Goal: Check status: Check status

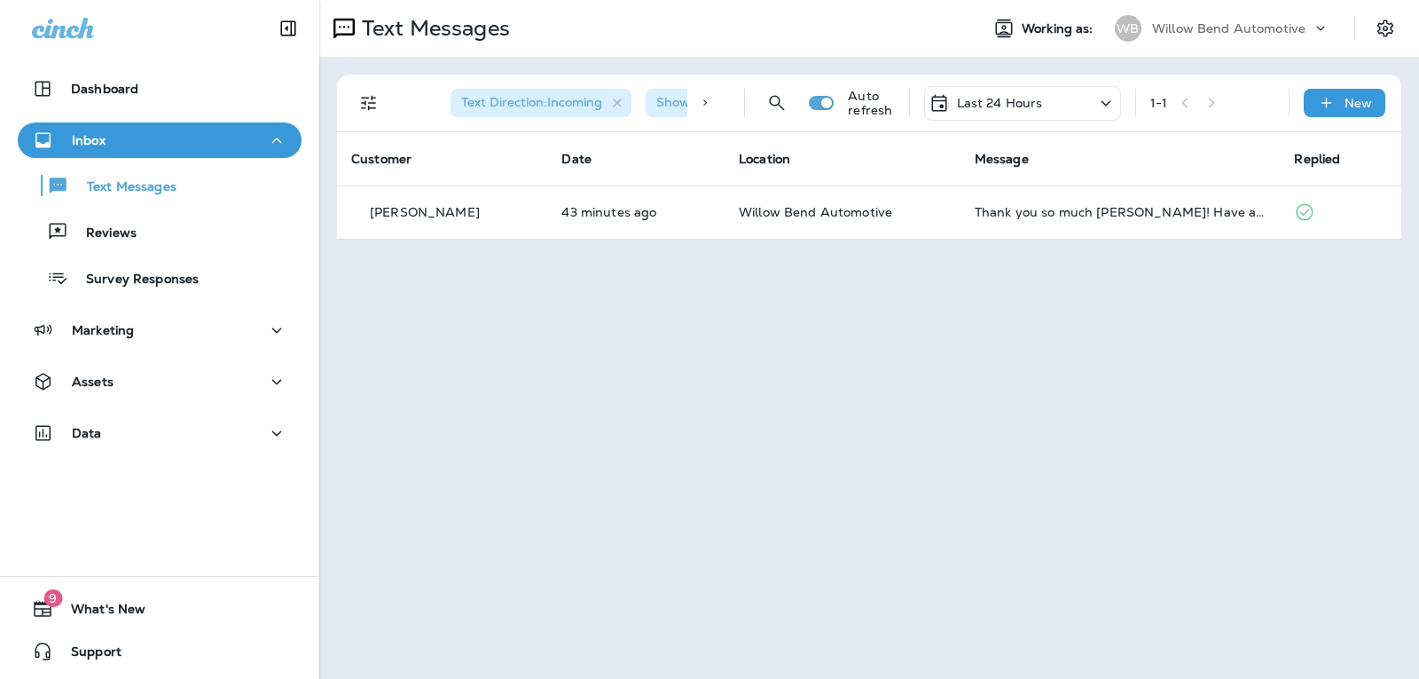
click at [1022, 96] on p "Last 24 Hours" at bounding box center [1000, 103] width 86 height 14
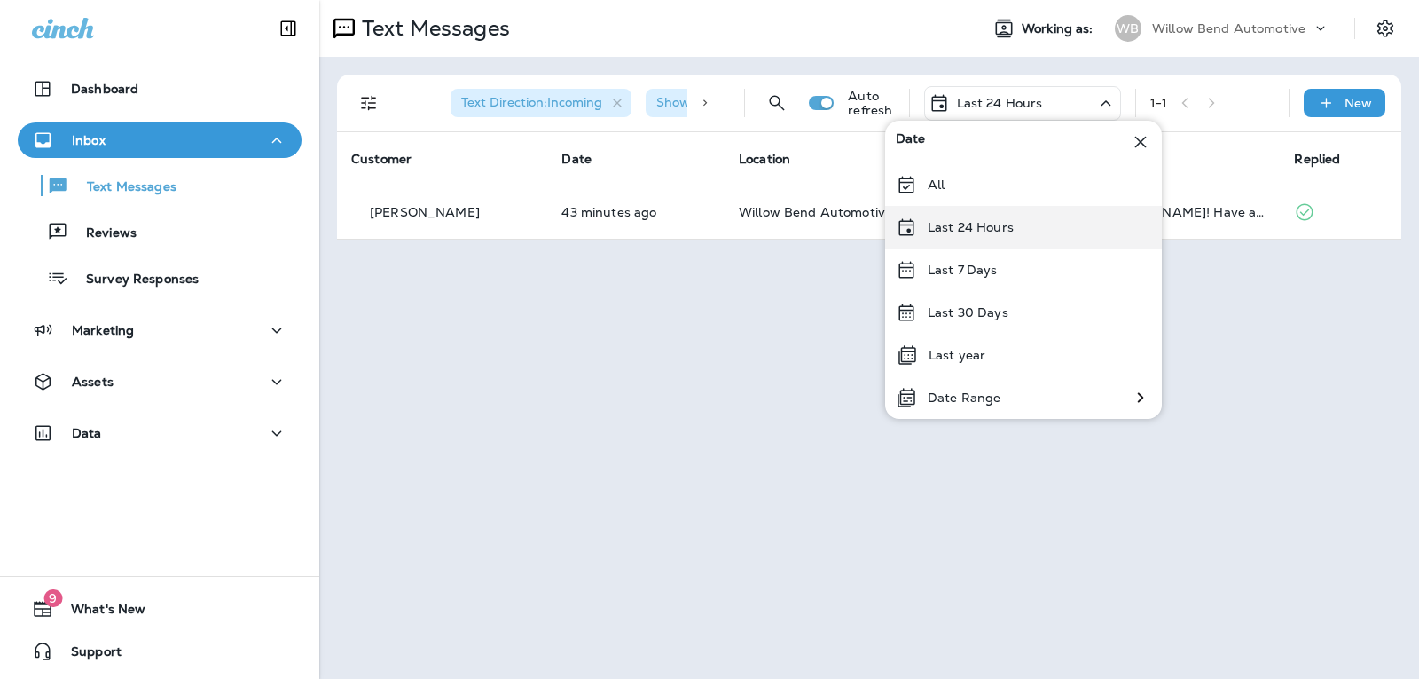
click at [946, 235] on div "Last 24 Hours" at bounding box center [1023, 227] width 277 height 43
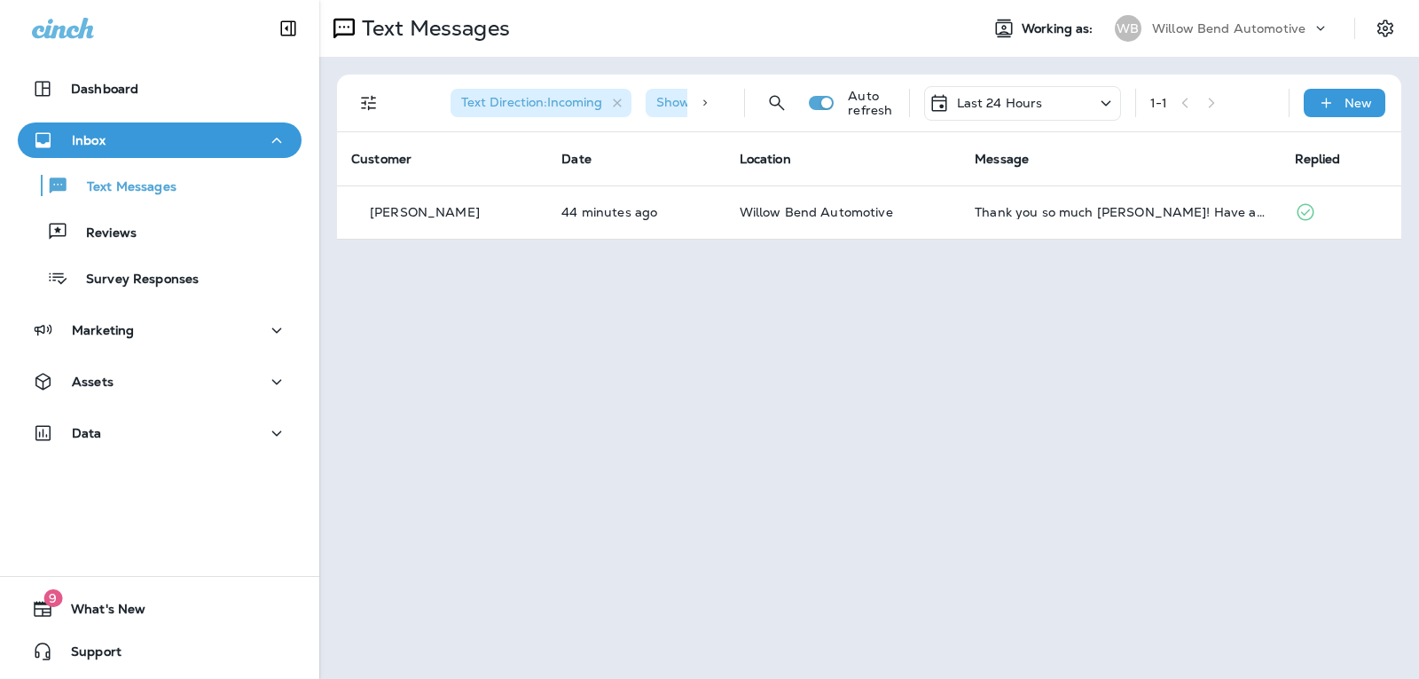
click at [1015, 94] on div "Last 24 Hours" at bounding box center [986, 102] width 114 height 21
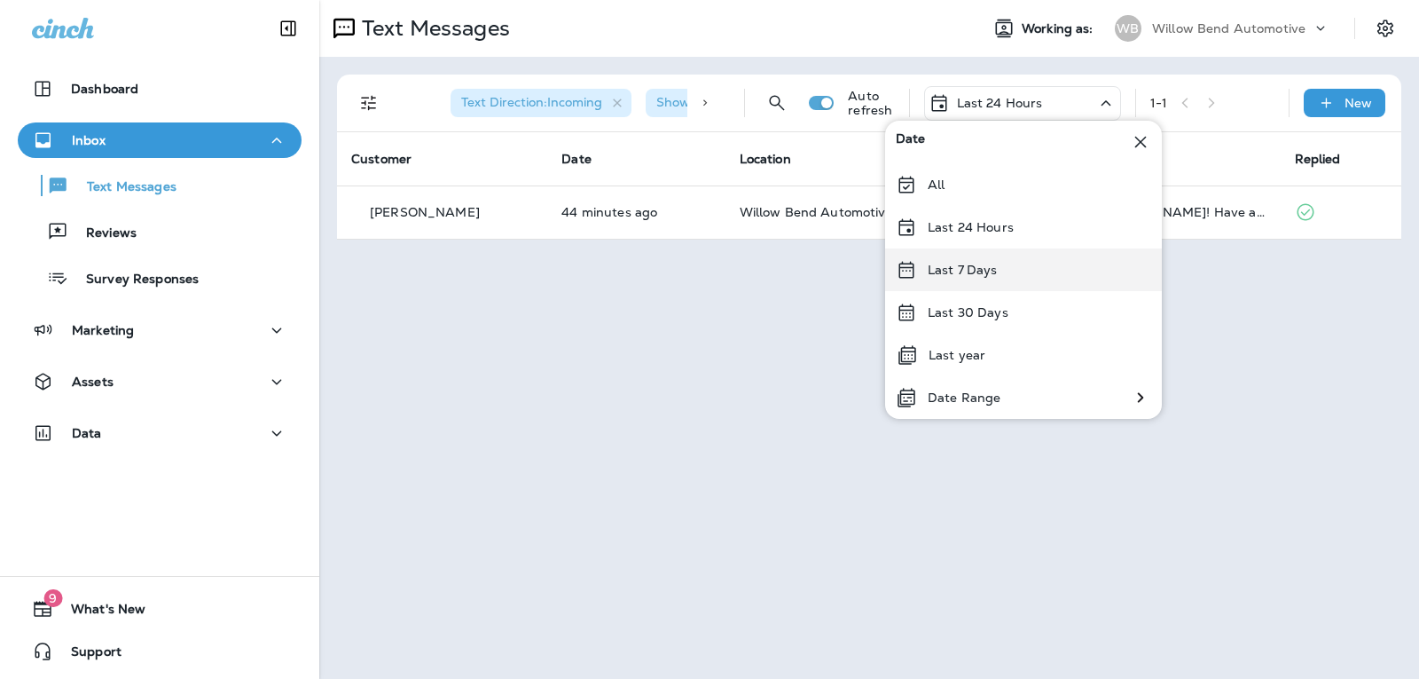
click at [977, 273] on p "Last 7 Days" at bounding box center [963, 270] width 70 height 14
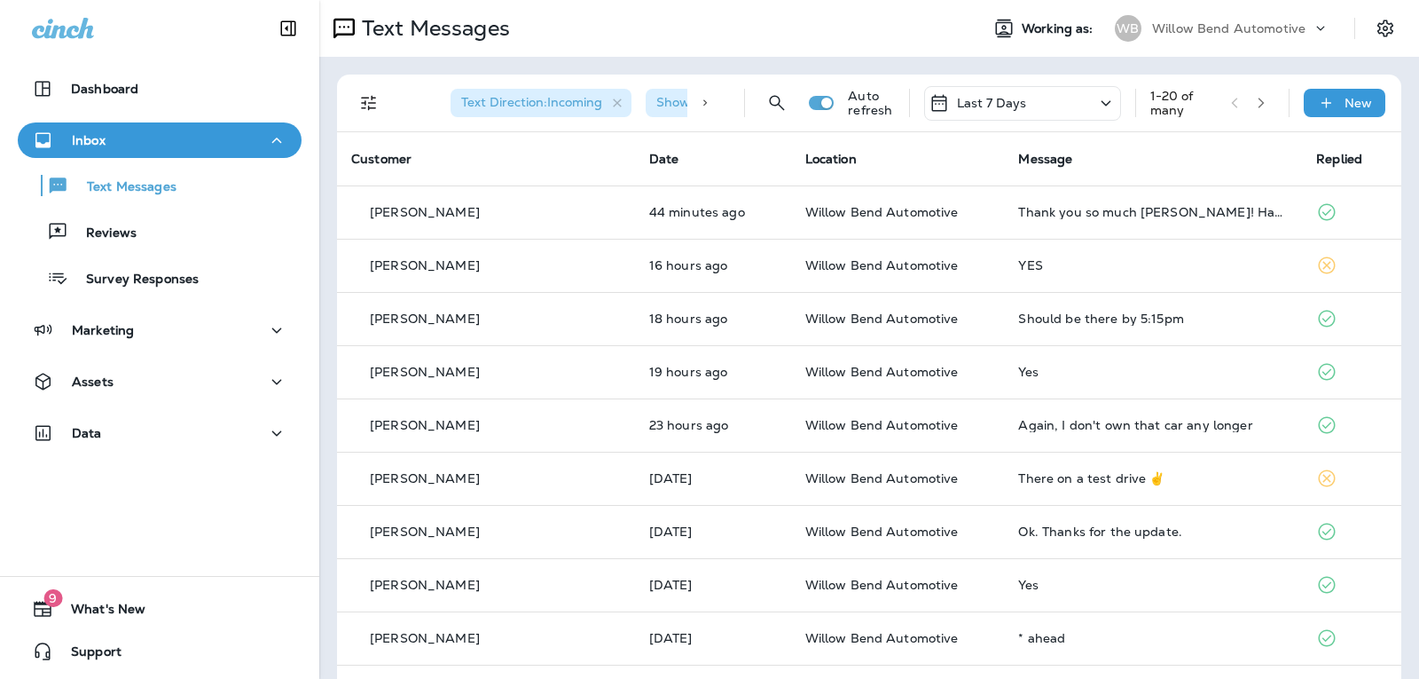
click at [1020, 98] on div "Last 7 Days" at bounding box center [1022, 103] width 197 height 35
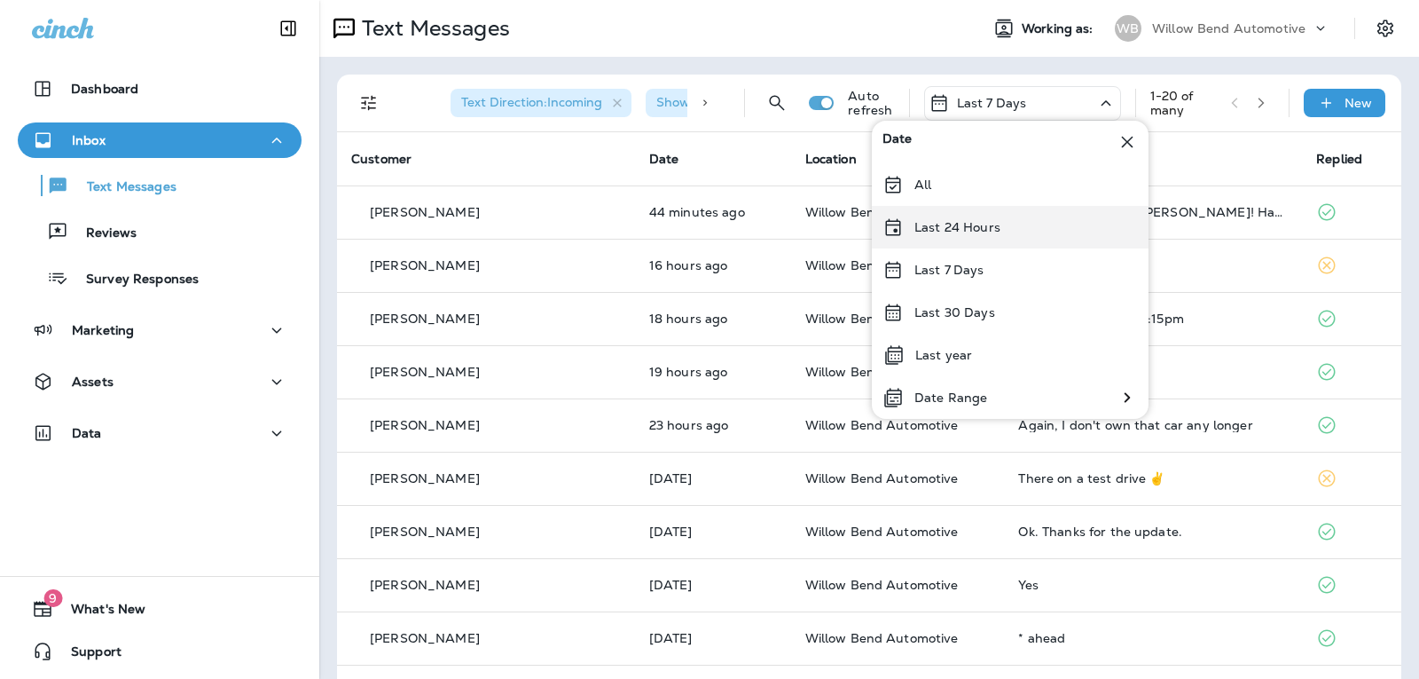
click at [982, 224] on p "Last 24 Hours" at bounding box center [958, 227] width 86 height 14
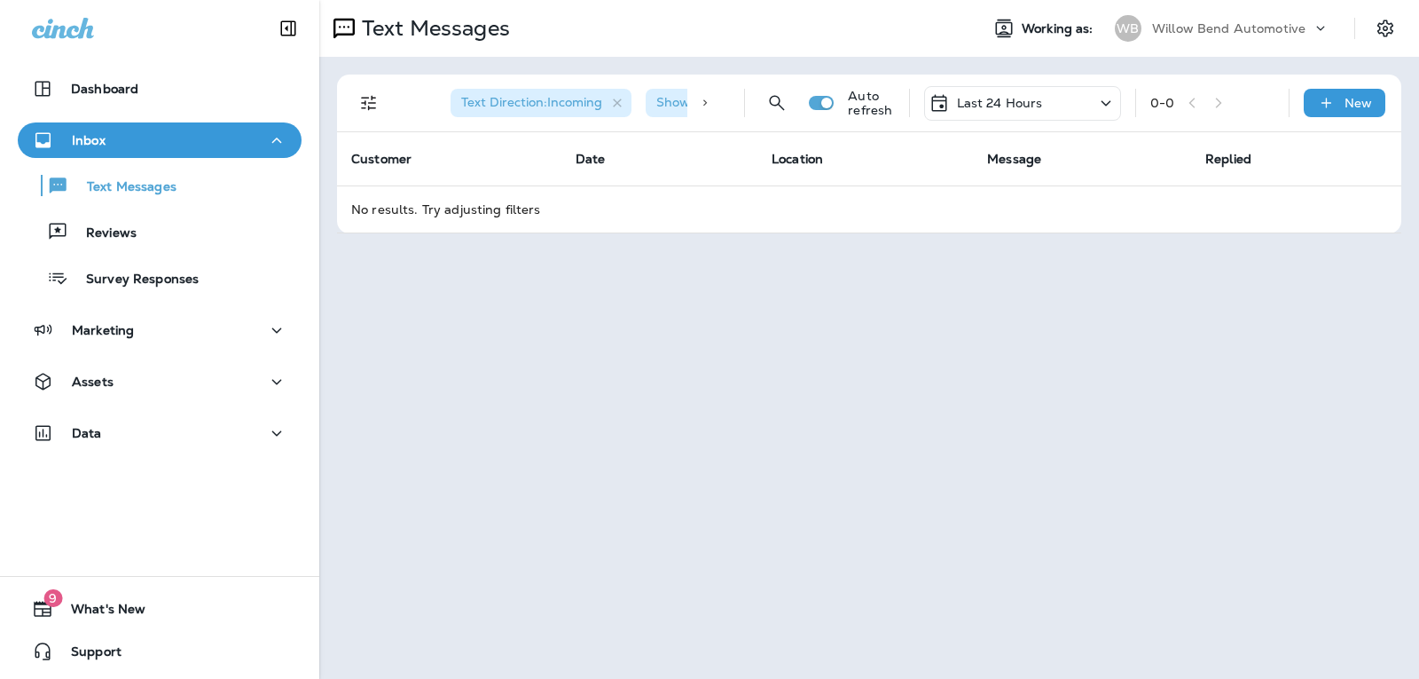
click at [1020, 102] on p "Last 24 Hours" at bounding box center [1000, 103] width 86 height 14
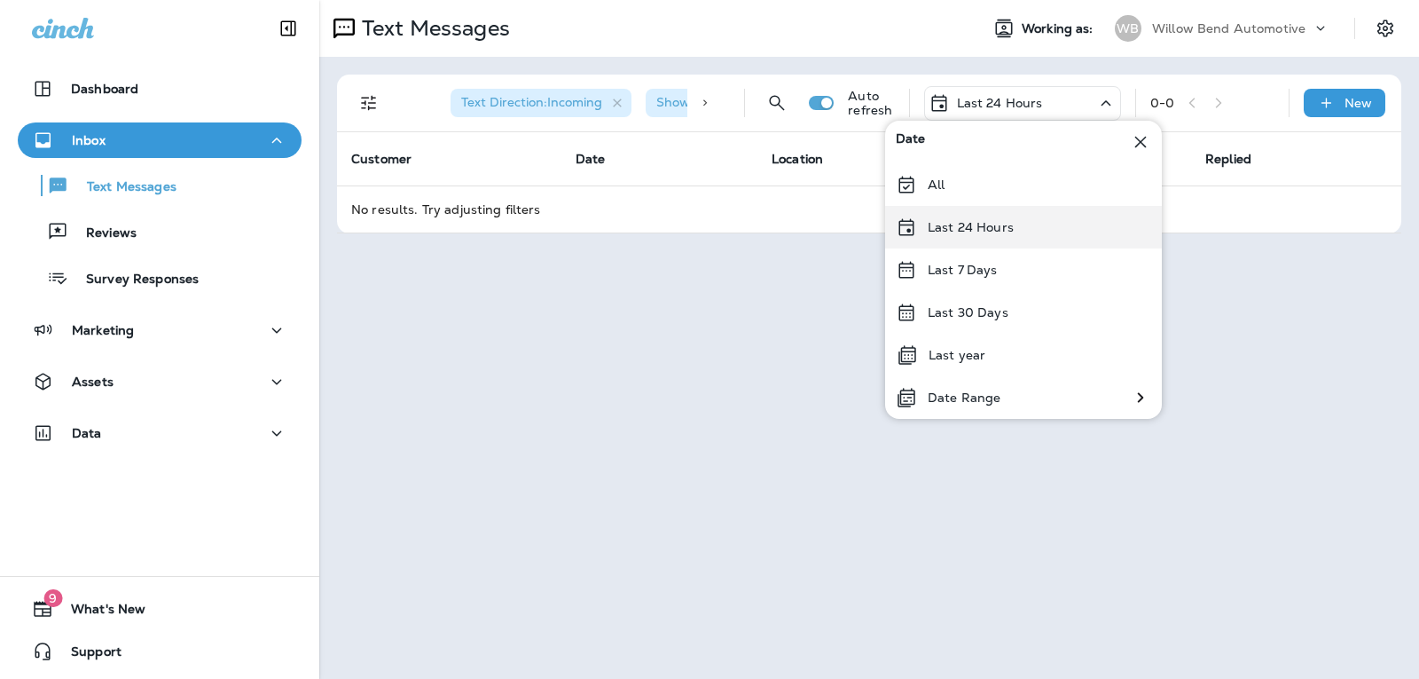
click at [1025, 223] on div "Last 24 Hours" at bounding box center [1023, 227] width 277 height 43
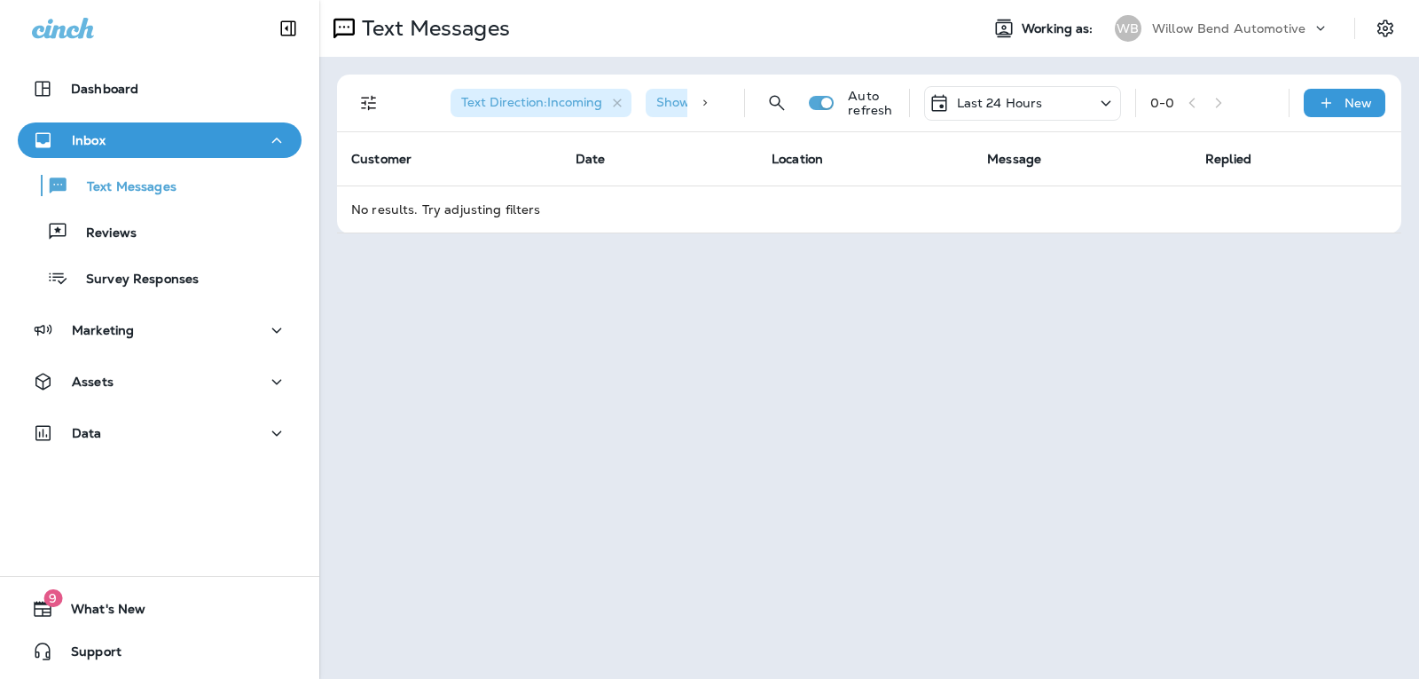
click at [977, 85] on div "Text Direction : Incoming Show Start/Stop/Unsubscribe : true Auto refresh Last …" at bounding box center [872, 103] width 1043 height 57
click at [979, 100] on p "Last 24 Hours" at bounding box center [1000, 103] width 86 height 14
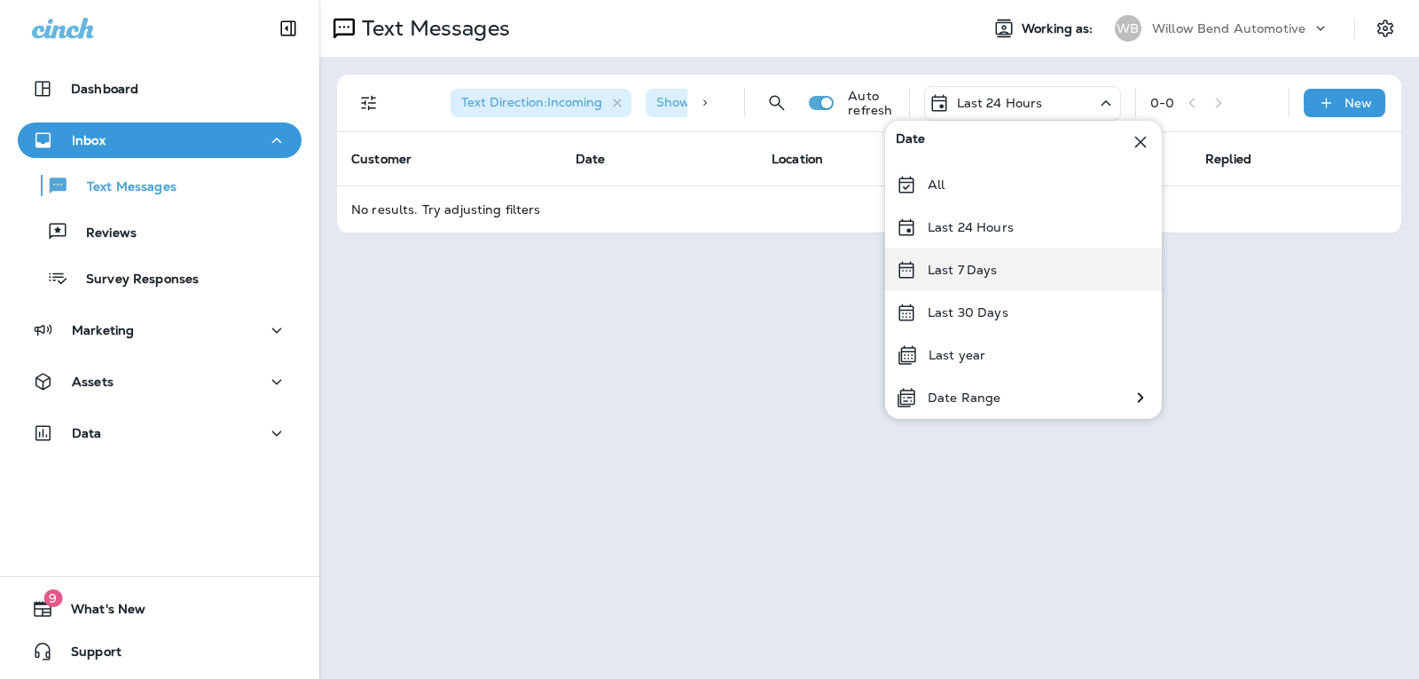
click at [1020, 275] on div "Last 7 Days" at bounding box center [1023, 269] width 277 height 43
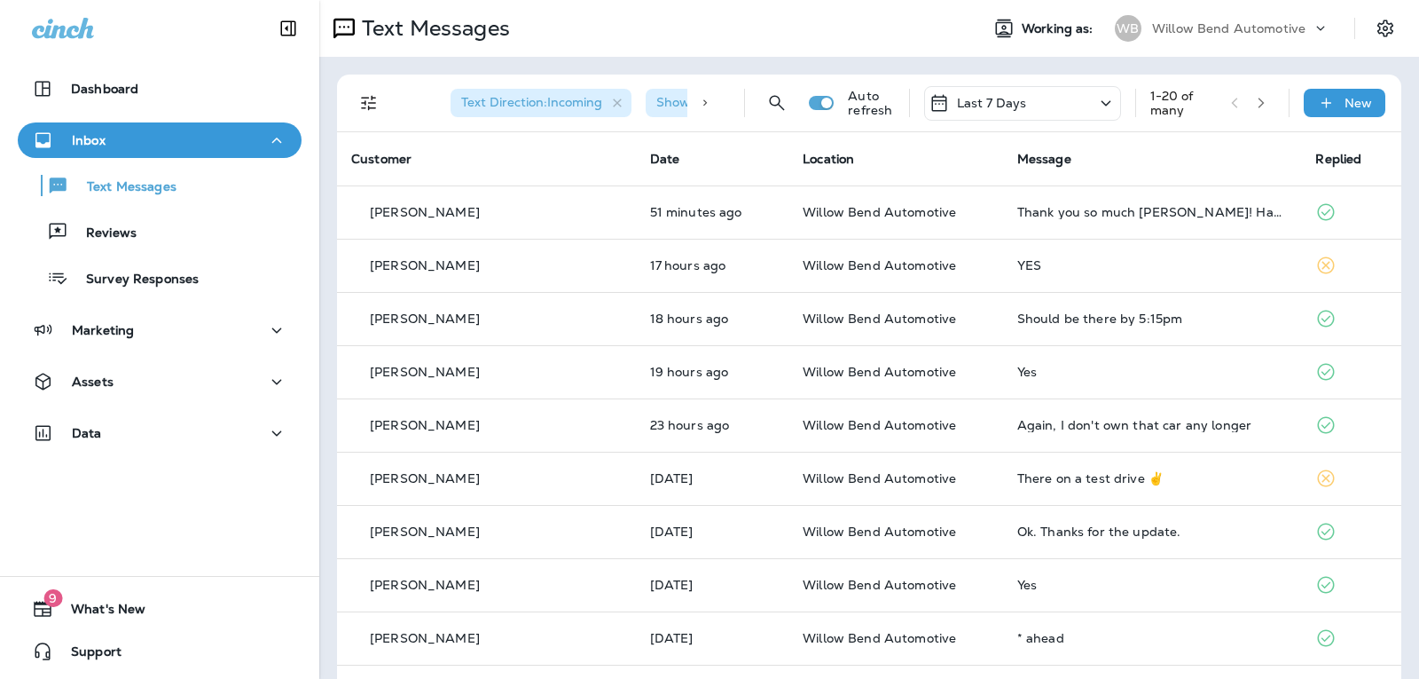
click at [1024, 100] on div "Last 7 Days" at bounding box center [1022, 103] width 197 height 35
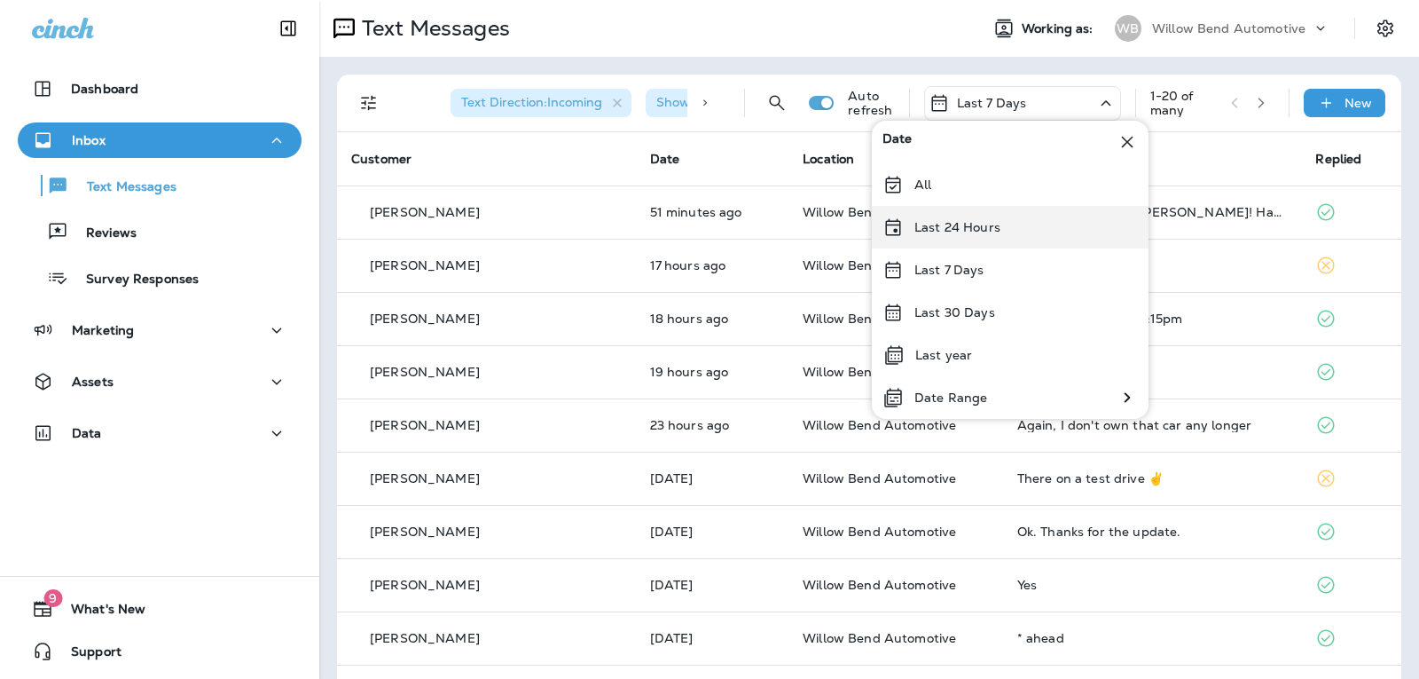
click at [1010, 219] on div "Last 24 Hours" at bounding box center [1010, 227] width 277 height 43
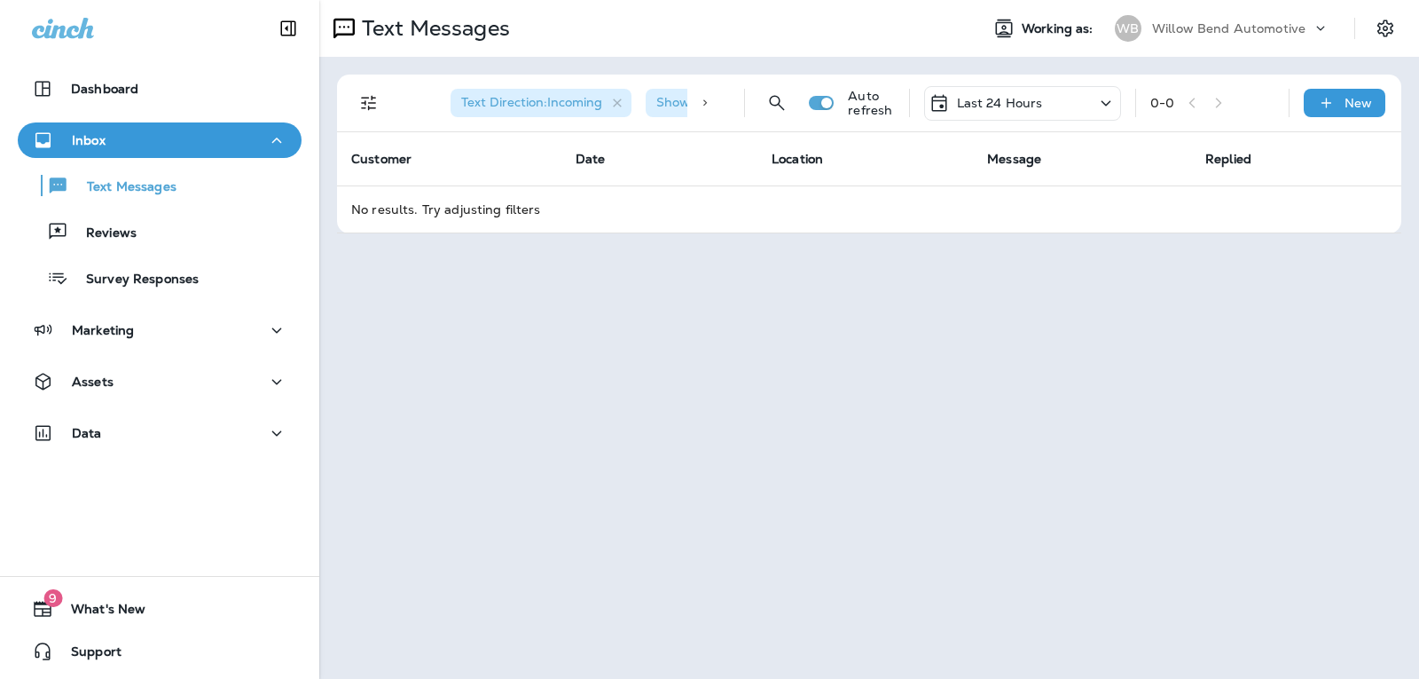
click at [993, 99] on p "Last 24 Hours" at bounding box center [1000, 103] width 86 height 14
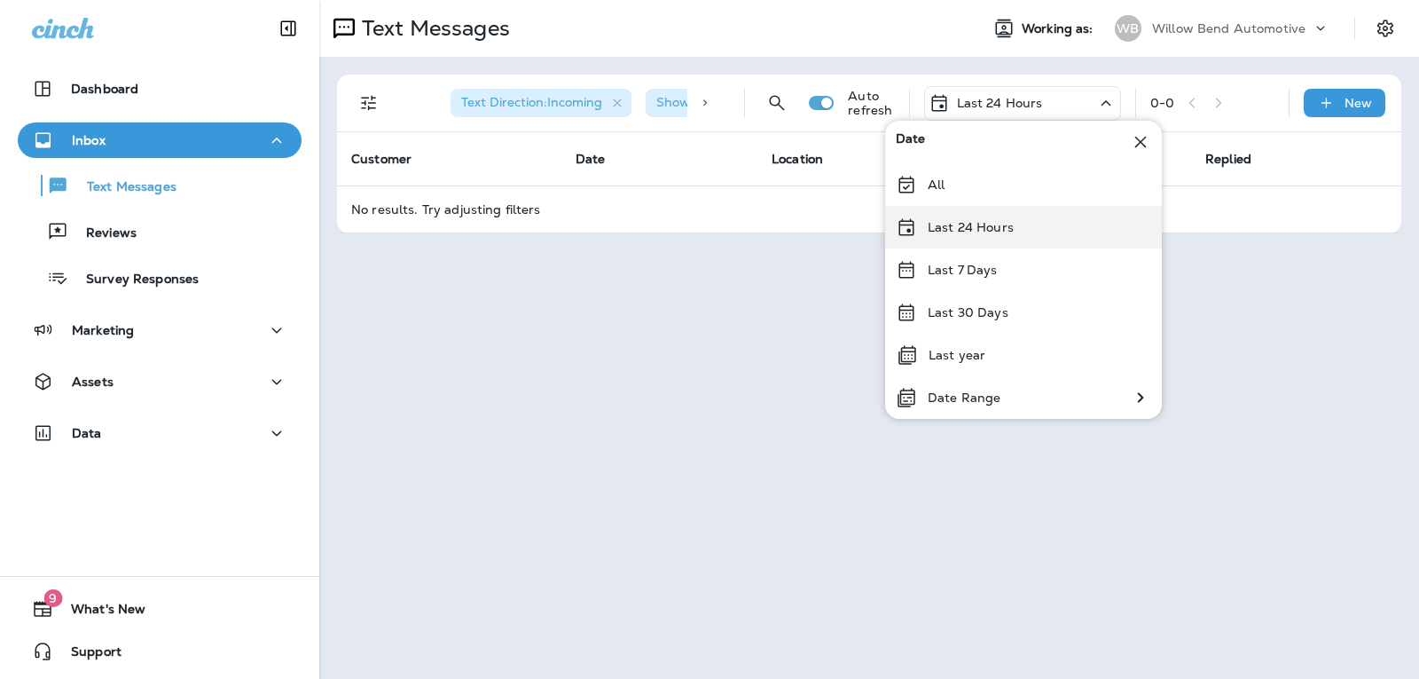
click at [1037, 245] on div "Last 24 Hours" at bounding box center [1023, 227] width 277 height 43
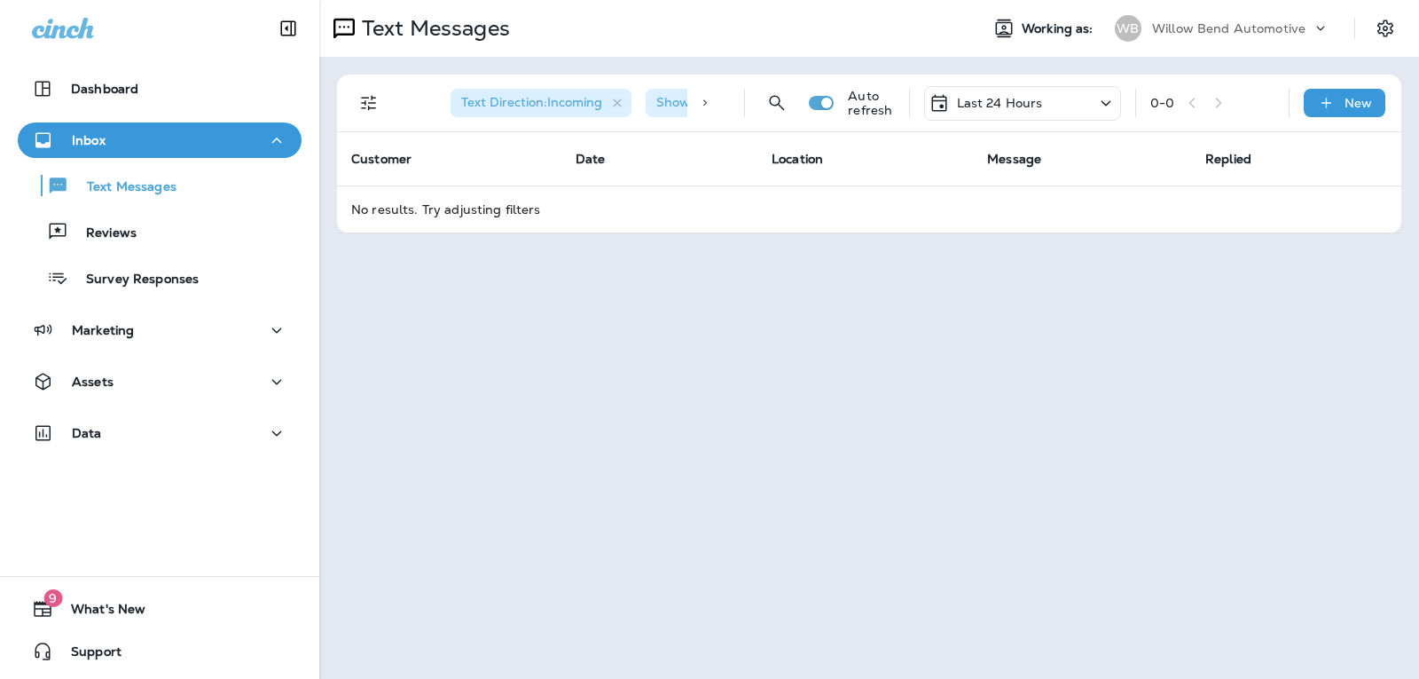
click at [1043, 111] on div "Last 24 Hours" at bounding box center [1022, 103] width 197 height 35
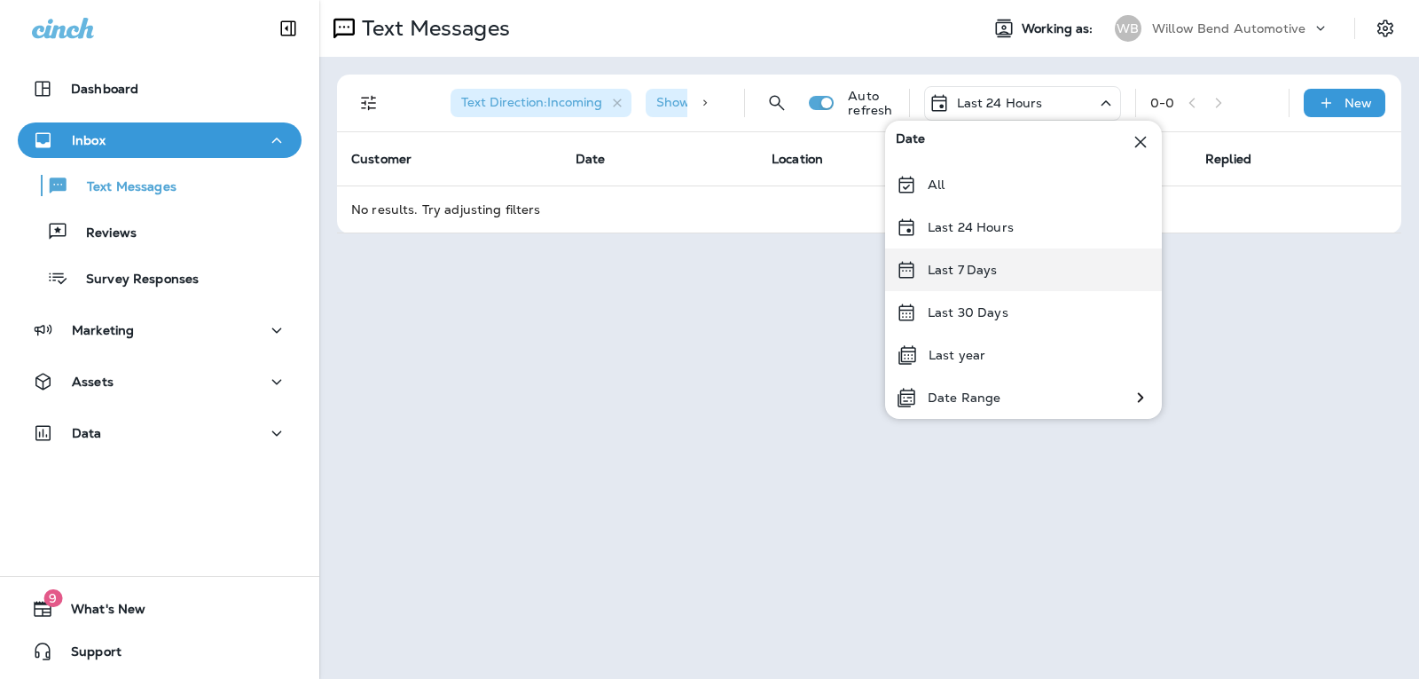
click at [1015, 270] on div "Last 7 Days" at bounding box center [1023, 269] width 277 height 43
